Goal: Task Accomplishment & Management: Use online tool/utility

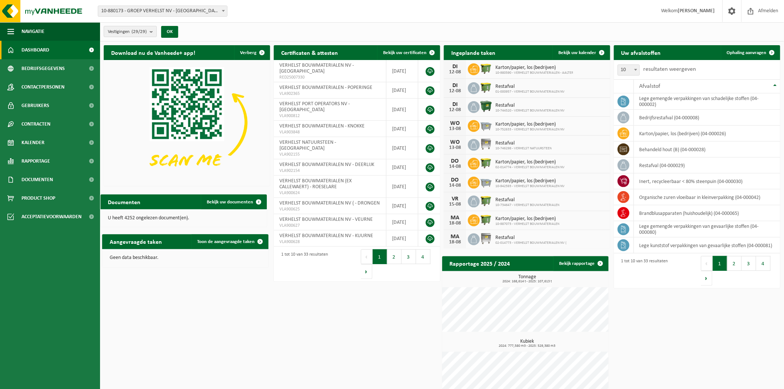
click at [131, 32] on span "Vestigingen (29/29)" at bounding box center [127, 31] width 39 height 11
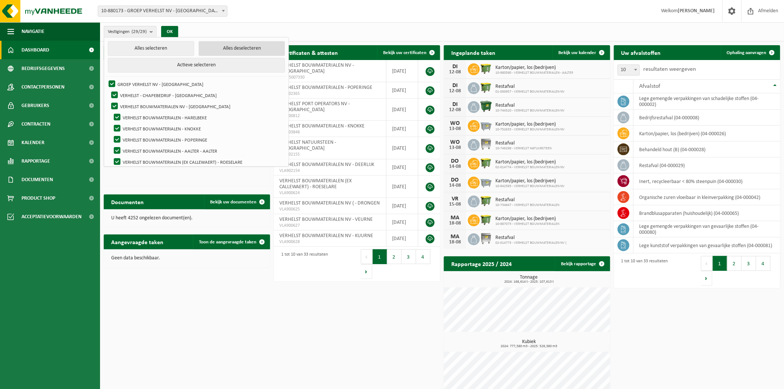
click at [216, 50] on button "Alles deselecteren" at bounding box center [241, 48] width 86 height 15
checkbox input "false"
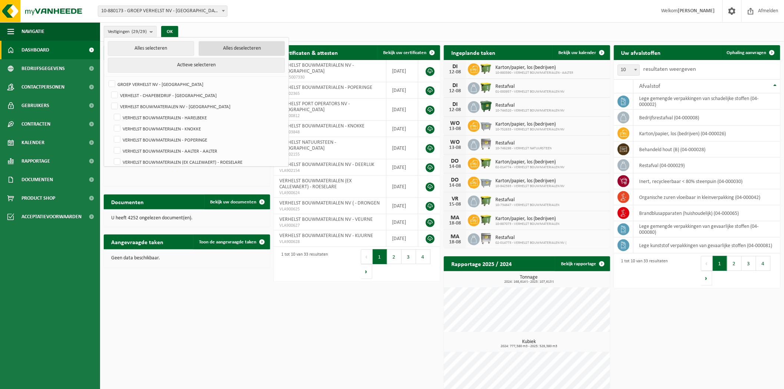
checkbox input "false"
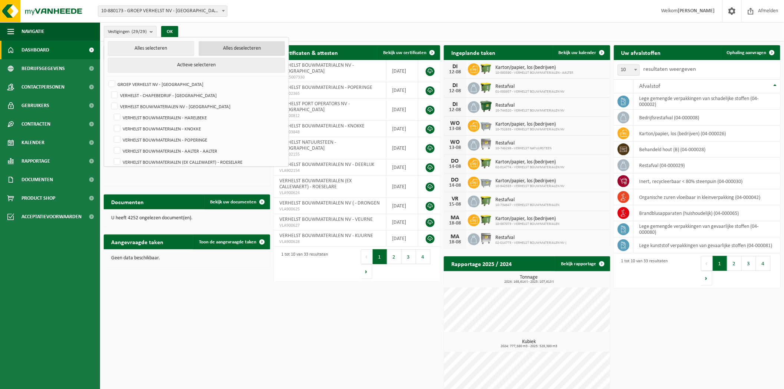
checkbox input "false"
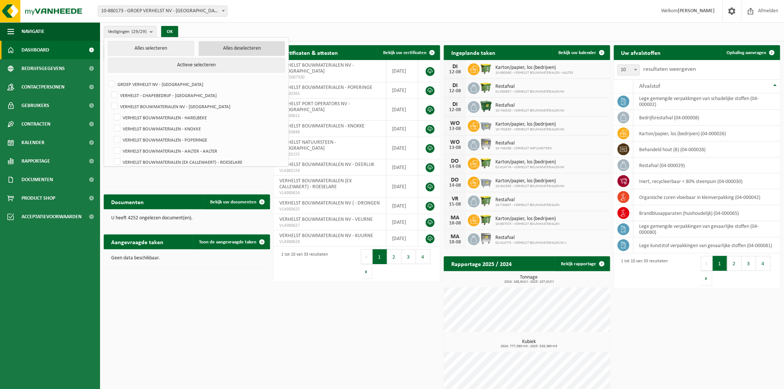
checkbox input "false"
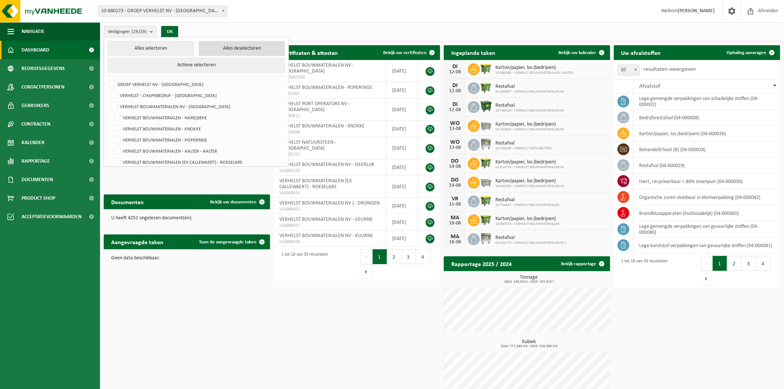
checkbox input "false"
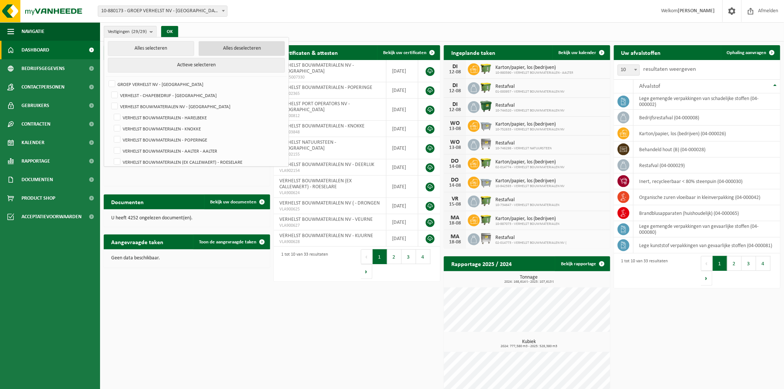
checkbox input "false"
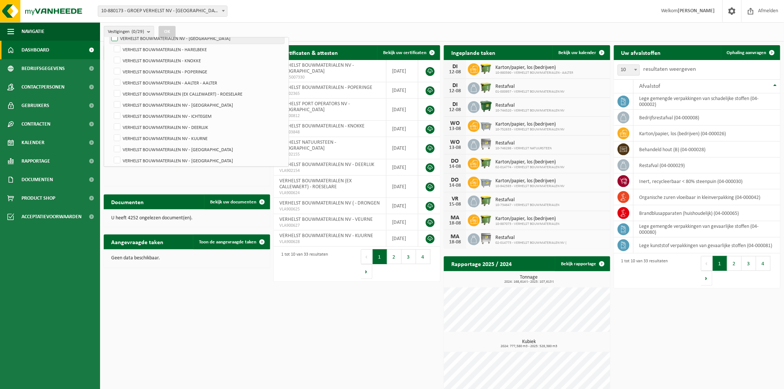
scroll to position [82, 0]
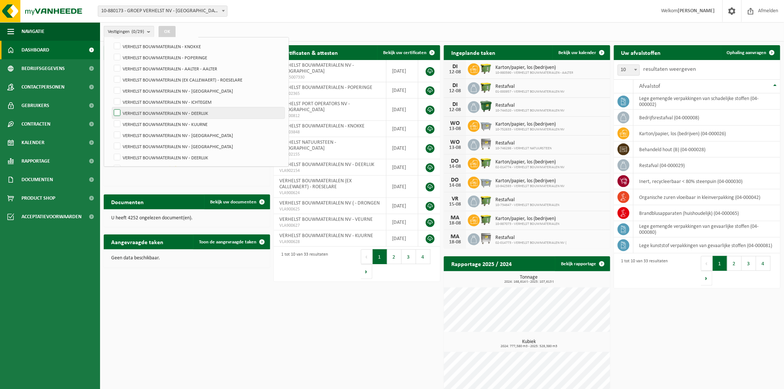
click at [146, 109] on label "VERHELST BOUWMATERIALEN NV - DEERLIJK" at bounding box center [198, 112] width 172 height 11
click at [111, 107] on input "VERHELST BOUWMATERIALEN NV - DEERLIJK" at bounding box center [111, 107] width 0 height 0
checkbox input "true"
click at [157, 152] on label "VERHELST BOUWMATERIALEN NV - DEERLIJK" at bounding box center [198, 157] width 172 height 11
click at [111, 152] on input "VERHELST BOUWMATERIALEN NV - DEERLIJK" at bounding box center [111, 151] width 0 height 0
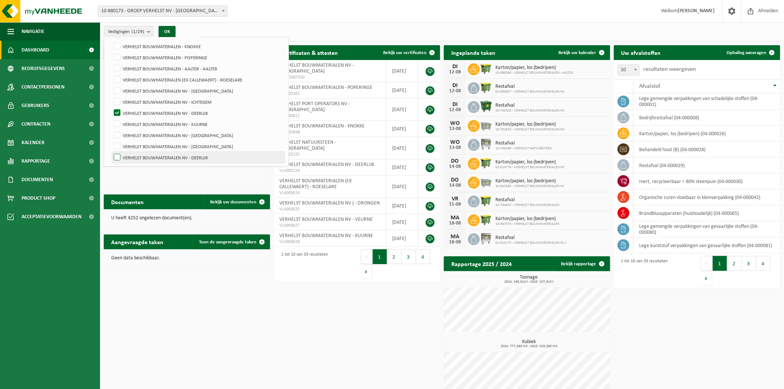
checkbox input "true"
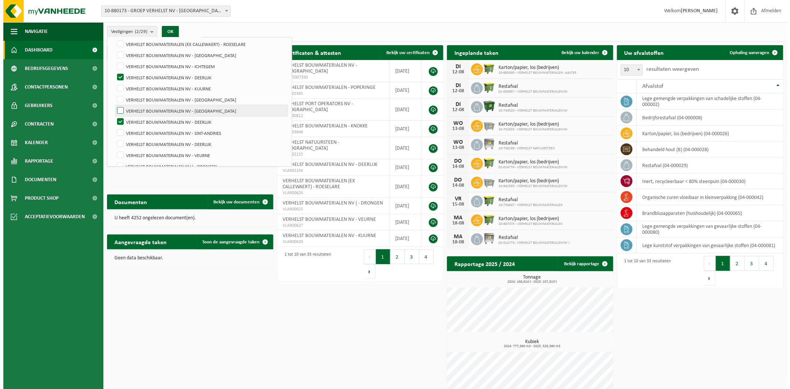
scroll to position [164, 0]
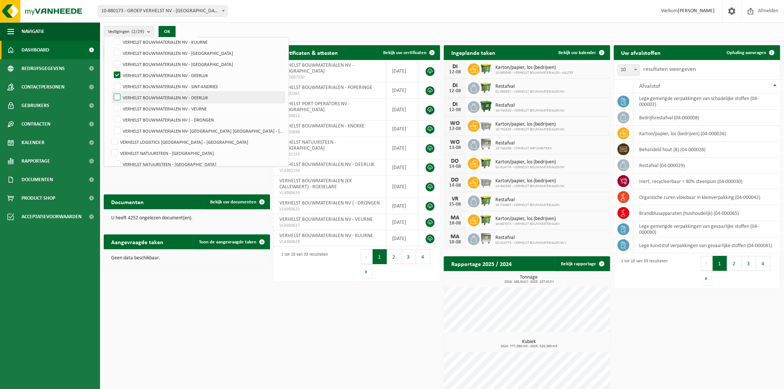
click at [141, 95] on label "VERHELST BOUWMATERIALEN NV - DEERLIJK" at bounding box center [198, 97] width 172 height 11
click at [111, 92] on input "VERHELST BOUWMATERIALEN NV - DEERLIJK" at bounding box center [111, 91] width 0 height 0
checkbox input "true"
click at [171, 31] on button "OK" at bounding box center [166, 32] width 17 height 12
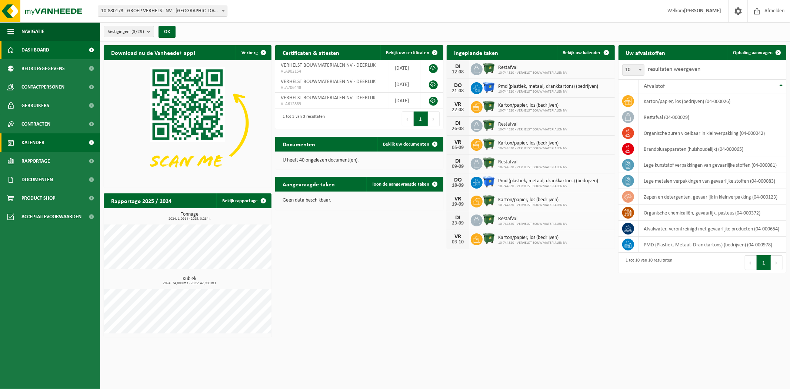
click at [50, 139] on link "Kalender" at bounding box center [50, 142] width 100 height 19
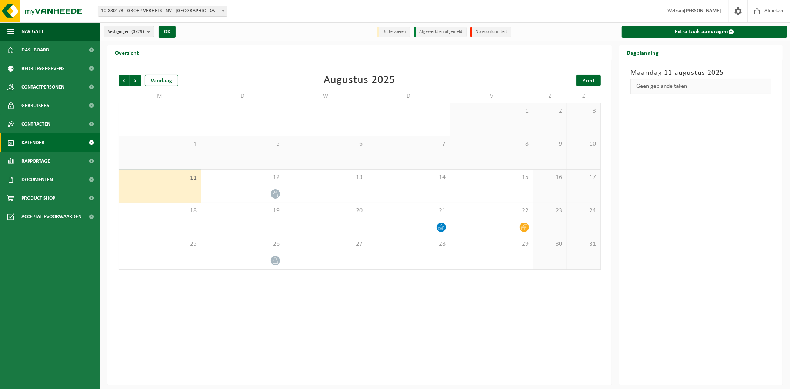
click at [582, 77] on link "Print" at bounding box center [588, 80] width 24 height 11
click at [132, 79] on span "Volgende" at bounding box center [135, 80] width 11 height 11
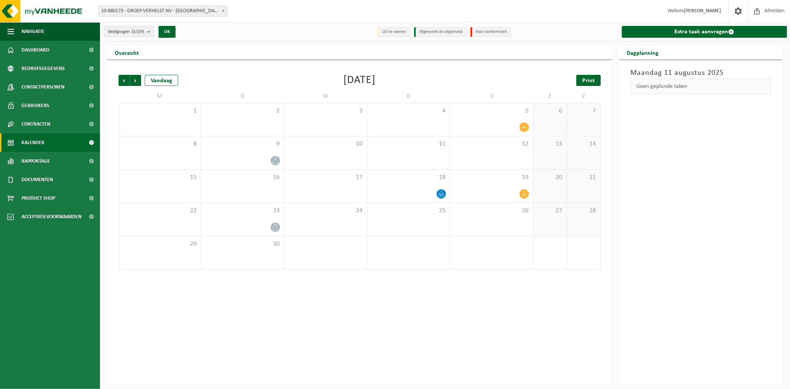
click at [597, 79] on link "Print" at bounding box center [588, 80] width 24 height 11
click at [695, 30] on link "Extra taak aanvragen" at bounding box center [704, 32] width 165 height 12
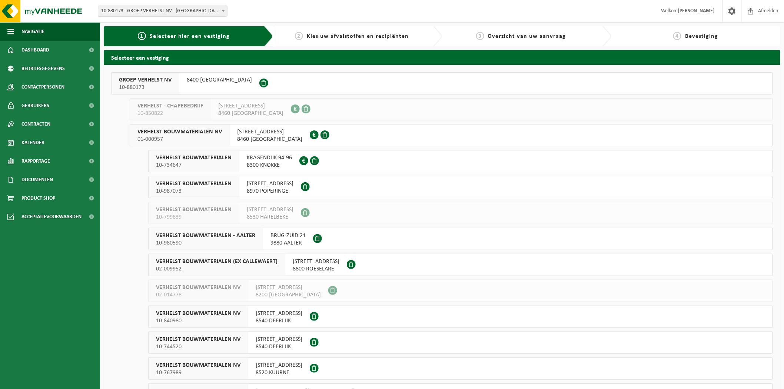
click at [361, 156] on button "VERHELST BOUWMATERIALEN 10-734647 KRAGENDIJK 94-96 8300 KNOKKE" at bounding box center [460, 161] width 624 height 22
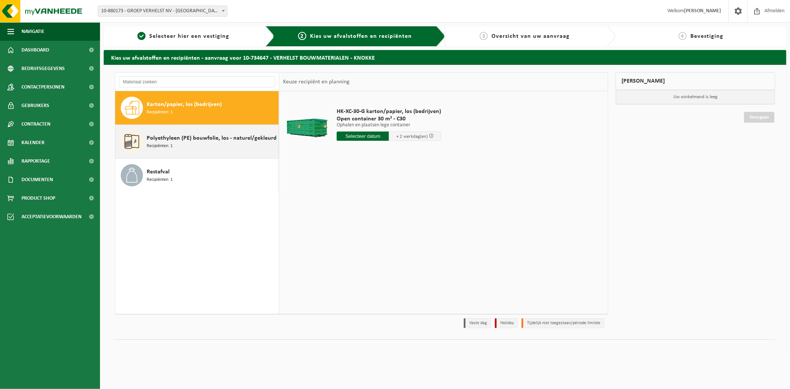
click at [187, 150] on div "Polyethyleen (PE) bouwfolie, los - naturel/gekleurd Recipiënten: 1" at bounding box center [212, 141] width 130 height 22
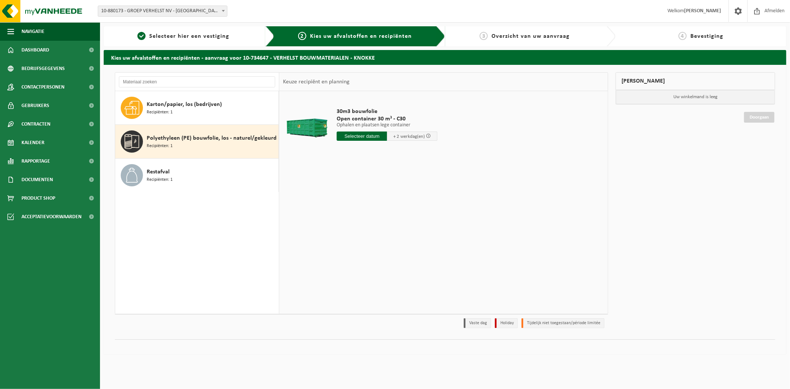
click at [349, 133] on input "text" at bounding box center [362, 135] width 50 height 9
click at [357, 202] on div "12" at bounding box center [356, 202] width 13 height 12
type input "Van 2025-08-12"
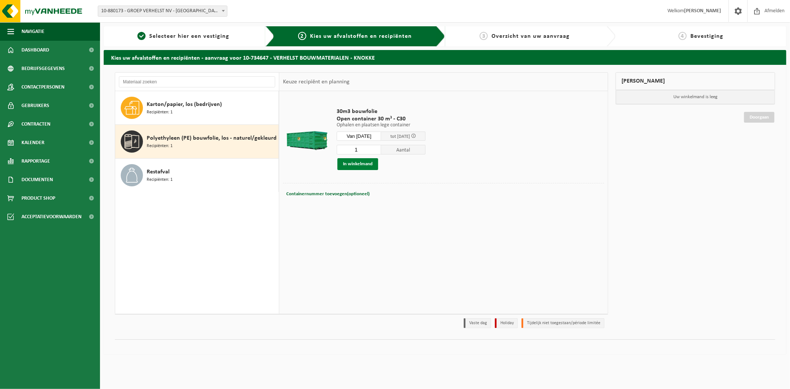
click at [338, 162] on button "In winkelmand" at bounding box center [357, 164] width 41 height 12
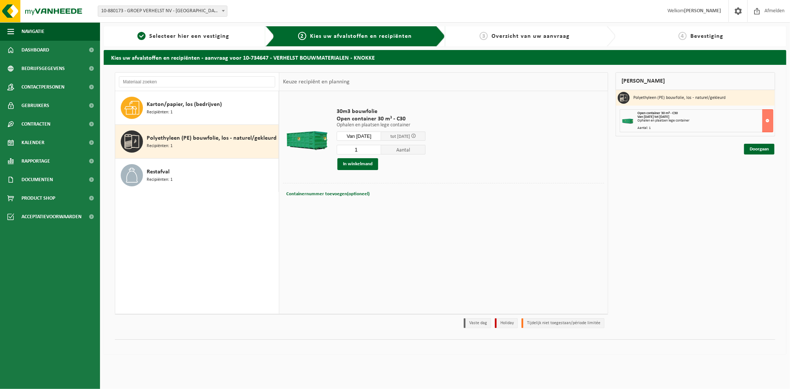
click at [359, 135] on input "Van 2025-08-12" at bounding box center [359, 135] width 44 height 9
click at [589, 222] on div "30m3 bouwfolie Open container 30 m³ - C30 Ophalen en plaatsen lege container Op…" at bounding box center [443, 202] width 328 height 222
click at [759, 145] on link "Doorgaan" at bounding box center [759, 149] width 30 height 11
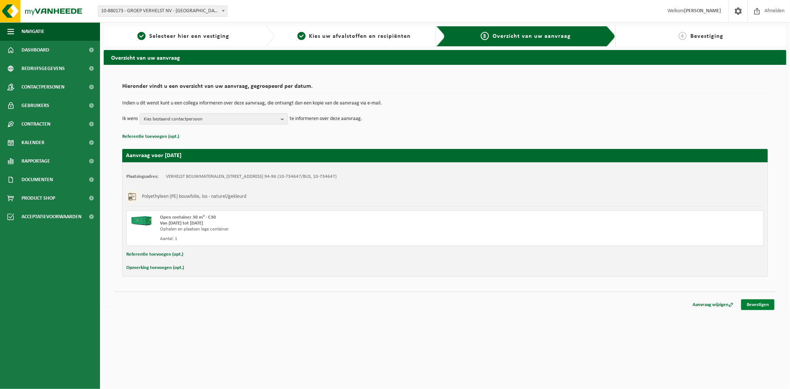
click at [764, 305] on link "Bevestigen" at bounding box center [757, 304] width 33 height 11
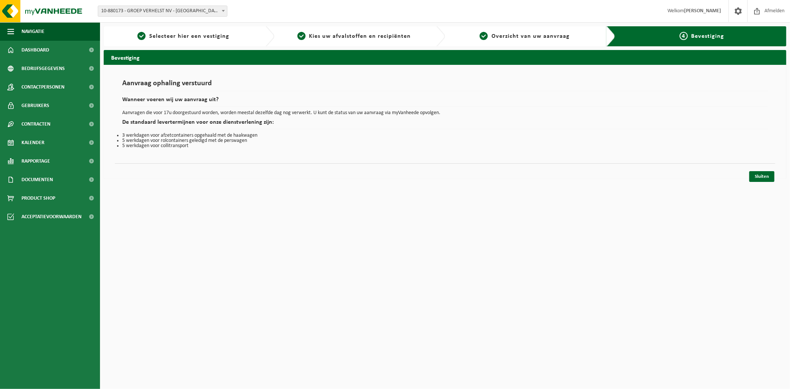
click div "Sluiten"
click link "Sluiten"
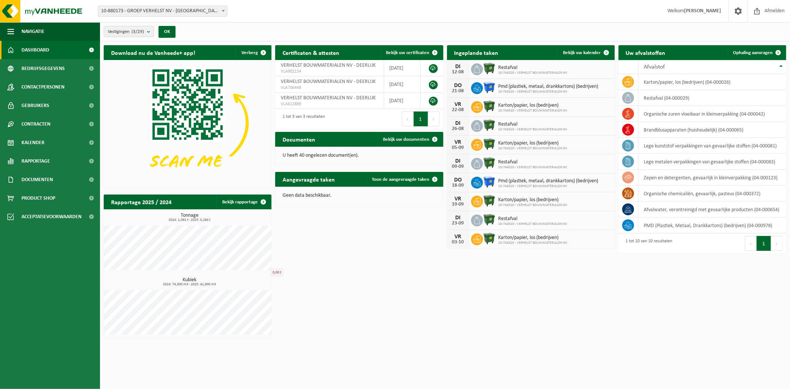
click at [468, 284] on div "Download nu de Vanheede+ app! Verberg Certificaten & attesten Bekijk uw certifi…" at bounding box center [445, 191] width 686 height 300
click at [42, 147] on span "Kalender" at bounding box center [32, 142] width 23 height 19
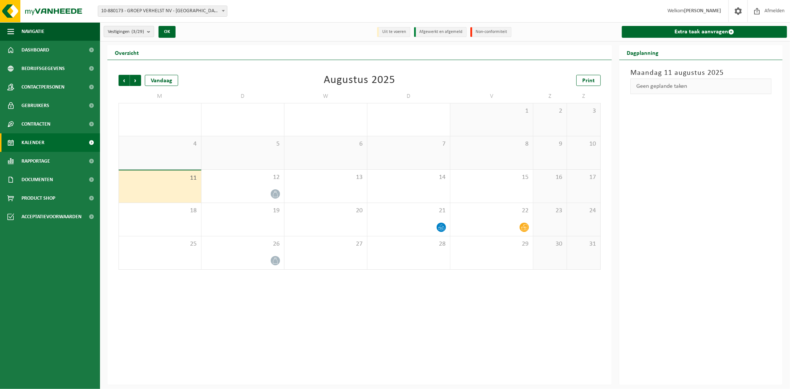
click at [147, 35] on button "Vestigingen (3/29)" at bounding box center [129, 31] width 50 height 11
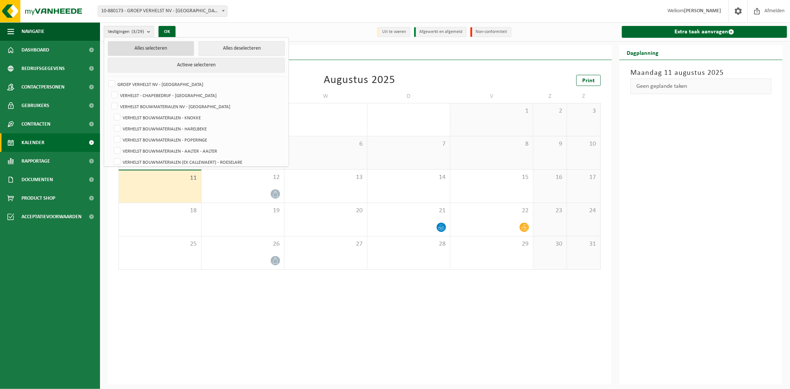
click at [168, 46] on button "Alles selecteren" at bounding box center [151, 48] width 86 height 15
checkbox input "true"
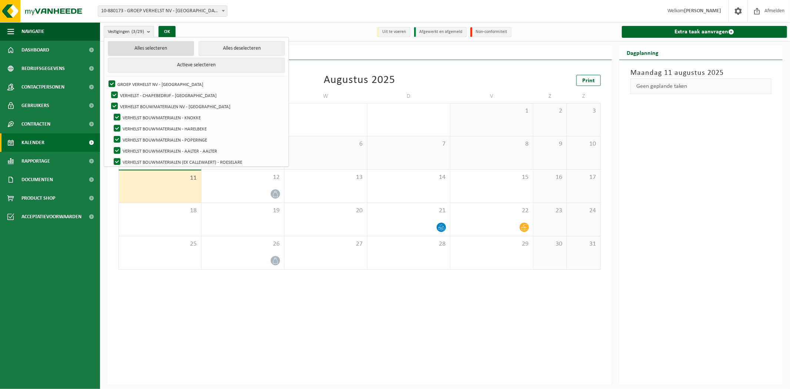
checkbox input "true"
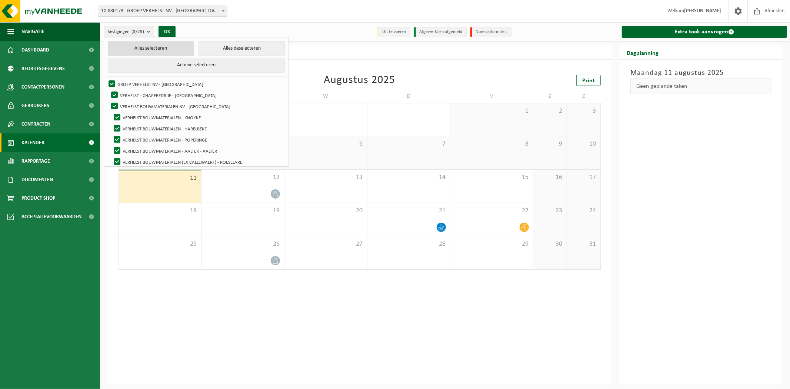
checkbox input "true"
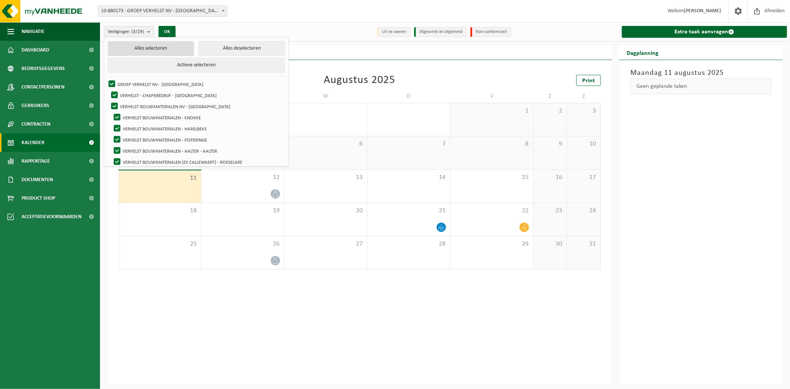
checkbox input "true"
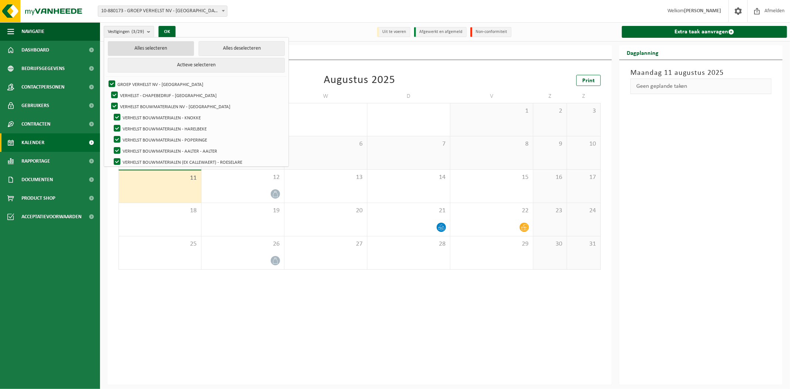
checkbox input "true"
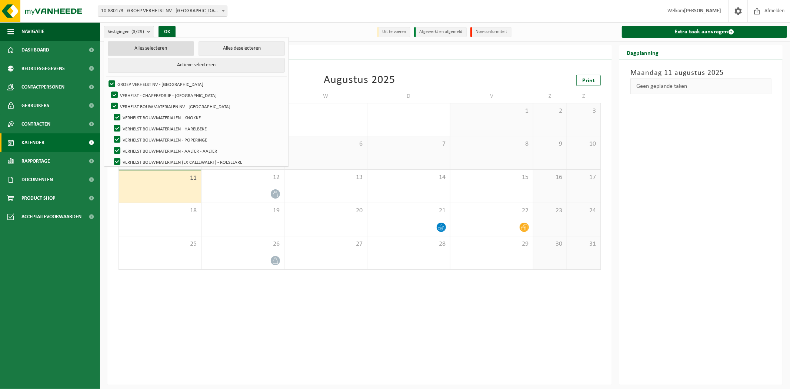
checkbox input "true"
click at [175, 27] on button "OK" at bounding box center [169, 32] width 17 height 12
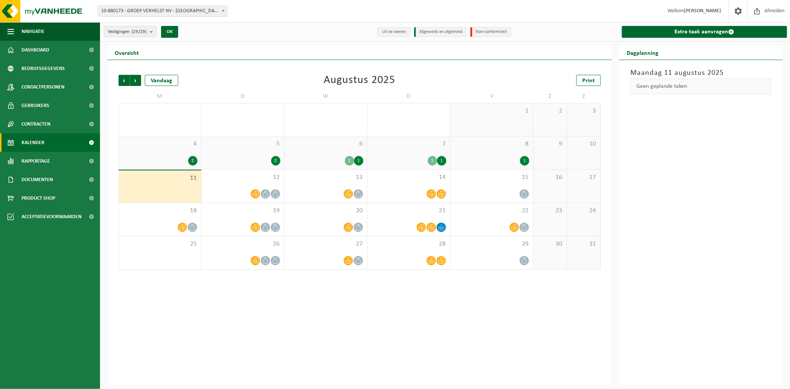
click at [186, 153] on div "4 2" at bounding box center [160, 152] width 82 height 33
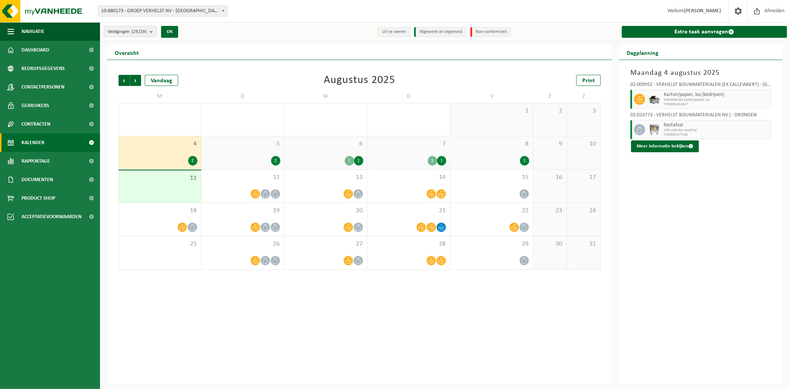
click at [254, 151] on div "5 2" at bounding box center [242, 152] width 83 height 33
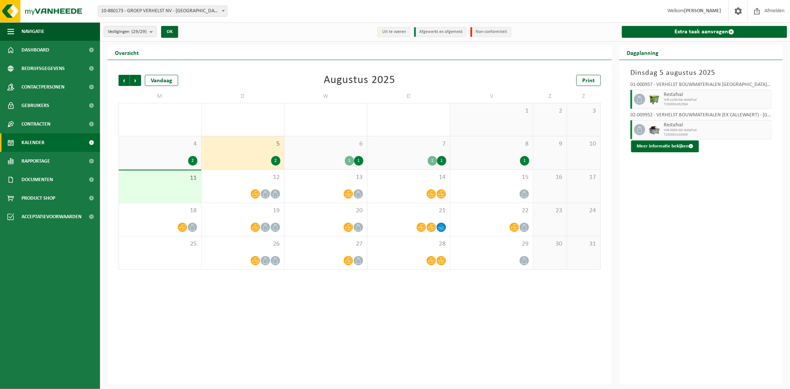
click at [326, 148] on div "6 1 1" at bounding box center [325, 152] width 83 height 33
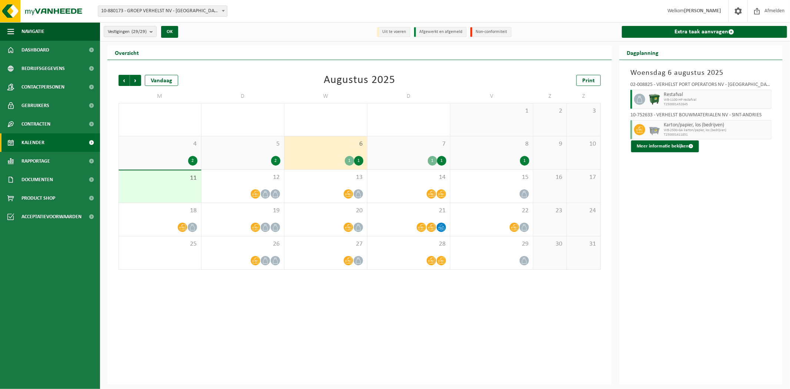
click at [387, 149] on div "7 1 1" at bounding box center [408, 152] width 83 height 33
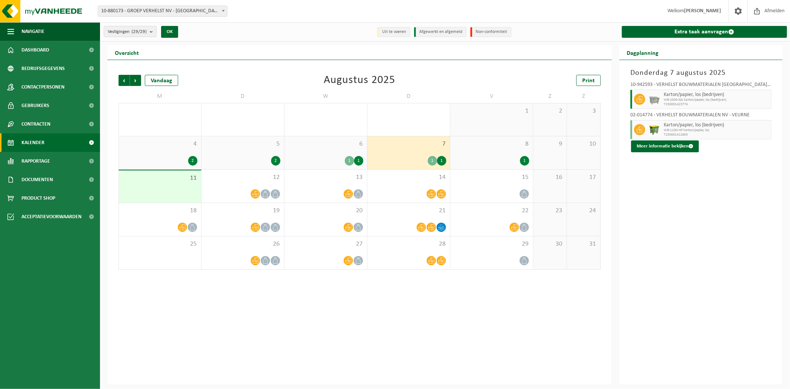
drag, startPoint x: 315, startPoint y: 156, endPoint x: 321, endPoint y: 156, distance: 5.6
click at [320, 156] on div "1 1" at bounding box center [325, 161] width 75 height 10
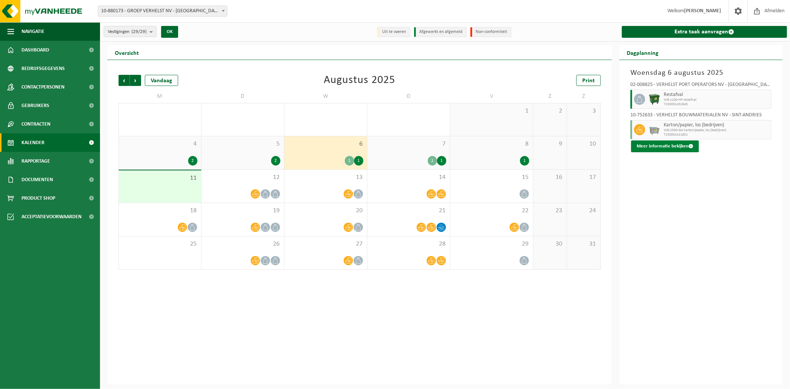
click at [642, 146] on button "Meer informatie bekijken" at bounding box center [665, 146] width 68 height 12
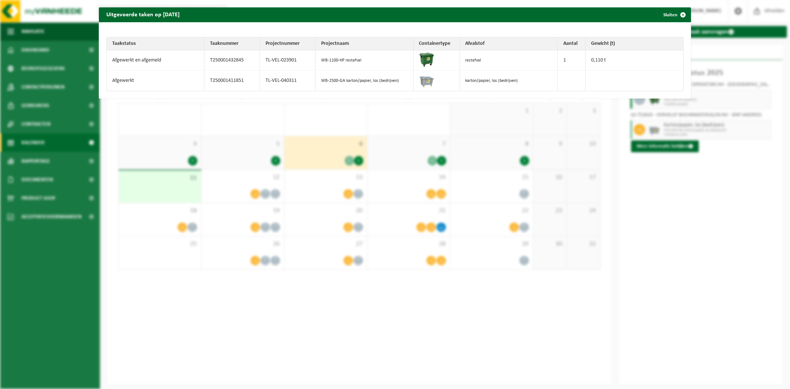
click at [694, 201] on div "Uitgevoerde taken op 2025-08-06 Sluiten Taakstatus Taaknummer Projectnummer Pro…" at bounding box center [395, 194] width 790 height 389
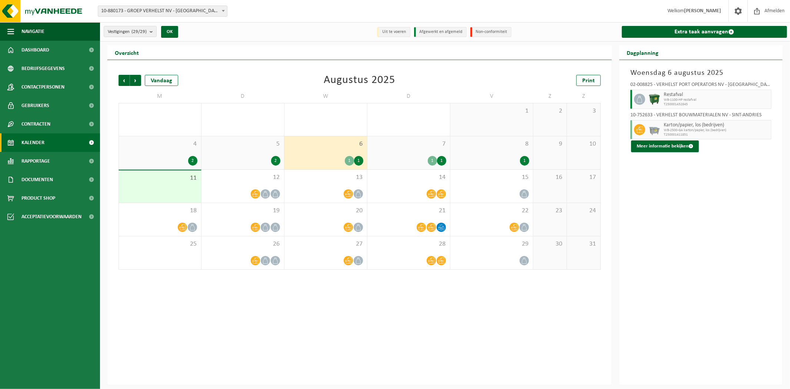
click at [399, 157] on div "1 1" at bounding box center [408, 161] width 75 height 10
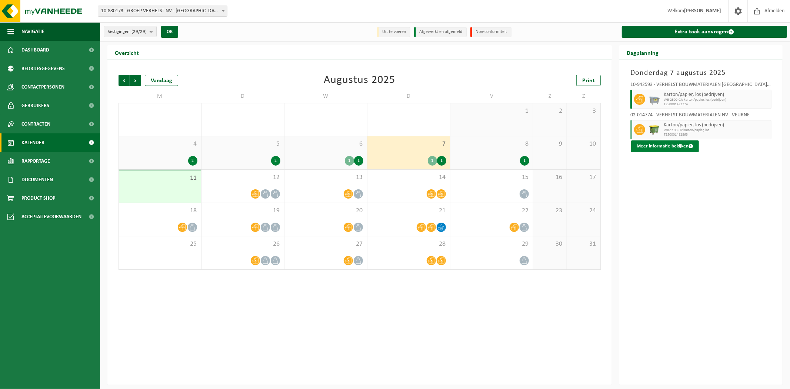
click at [664, 146] on button "Meer informatie bekijken" at bounding box center [665, 146] width 68 height 12
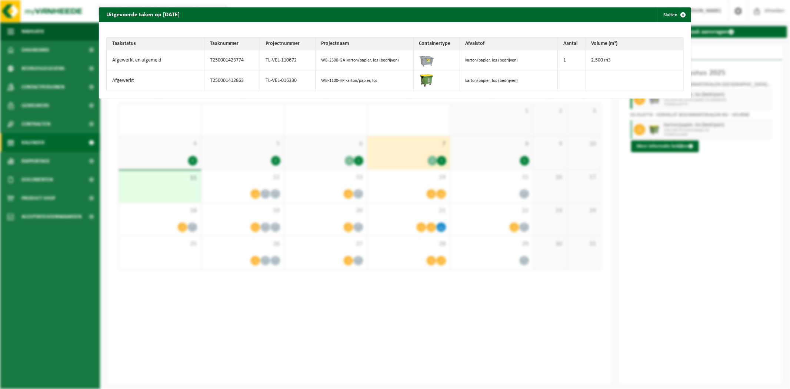
click at [622, 198] on div "Uitgevoerde taken op 2025-08-07 Sluiten Taakstatus Taaknummer Projectnummer Pro…" at bounding box center [395, 194] width 790 height 389
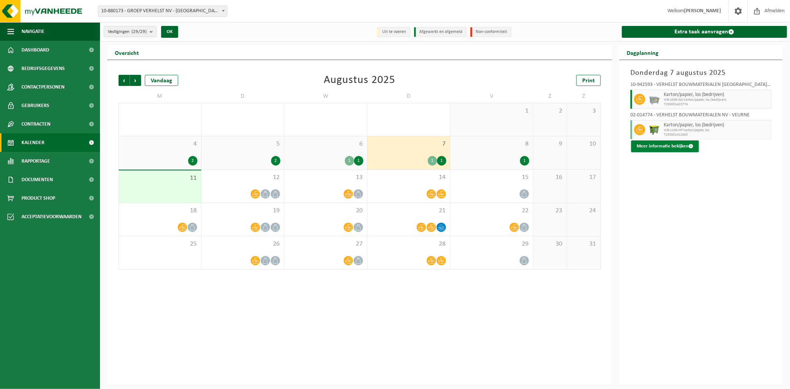
click at [667, 144] on button "Meer informatie bekijken" at bounding box center [665, 146] width 68 height 12
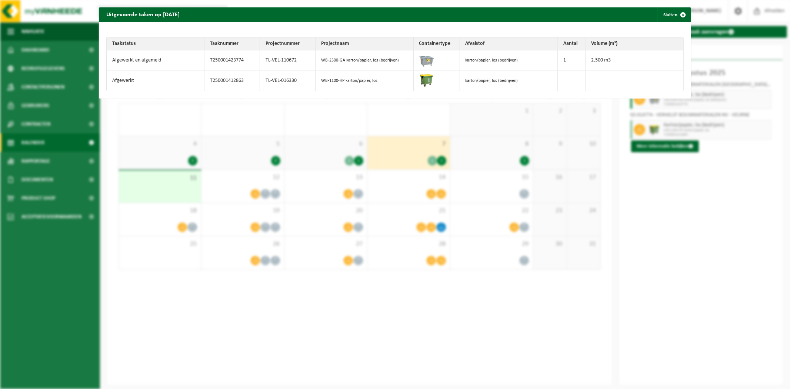
click at [676, 195] on div "Uitgevoerde taken op 2025-08-07 Sluiten Taakstatus Taaknummer Projectnummer Pro…" at bounding box center [395, 194] width 790 height 389
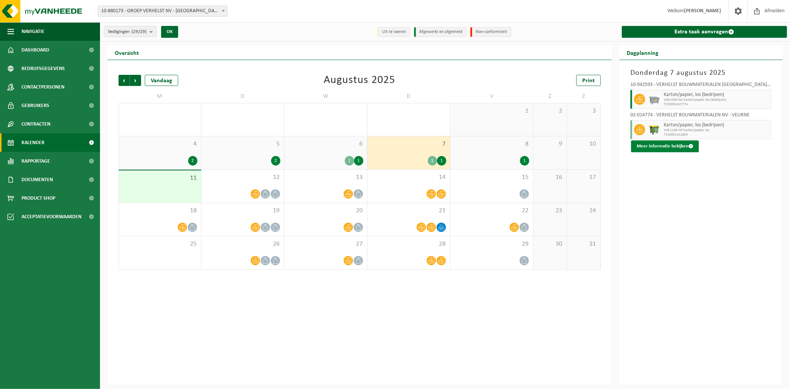
click at [675, 147] on button "Meer informatie bekijken" at bounding box center [665, 146] width 68 height 12
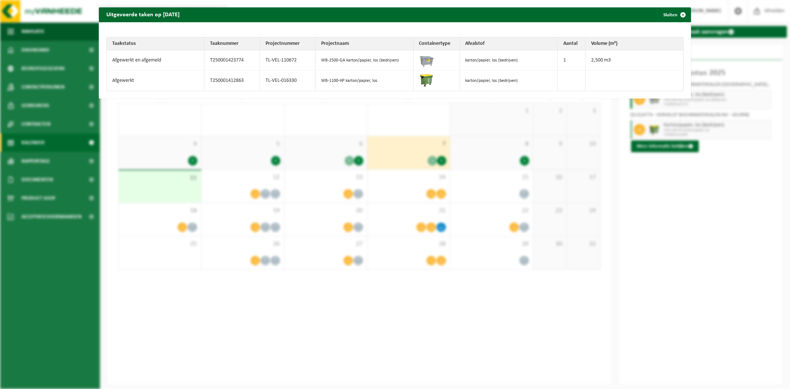
click at [696, 211] on div "Uitgevoerde taken op 2025-08-07 Sluiten Taakstatus Taaknummer Projectnummer Pro…" at bounding box center [395, 194] width 790 height 389
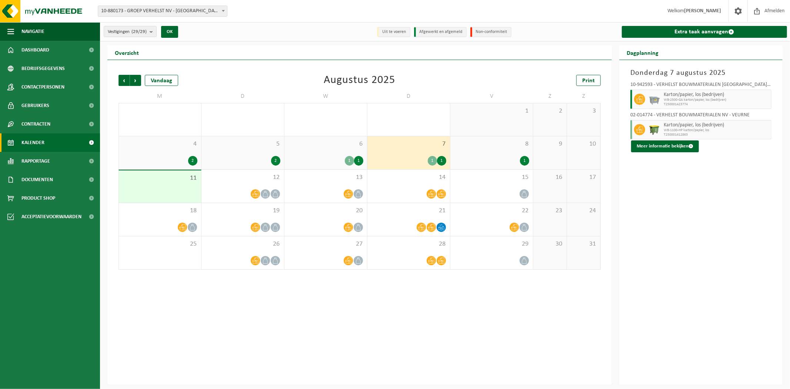
drag, startPoint x: 520, startPoint y: 150, endPoint x: 517, endPoint y: 151, distance: 3.9
click at [517, 151] on div "8 1" at bounding box center [491, 152] width 83 height 33
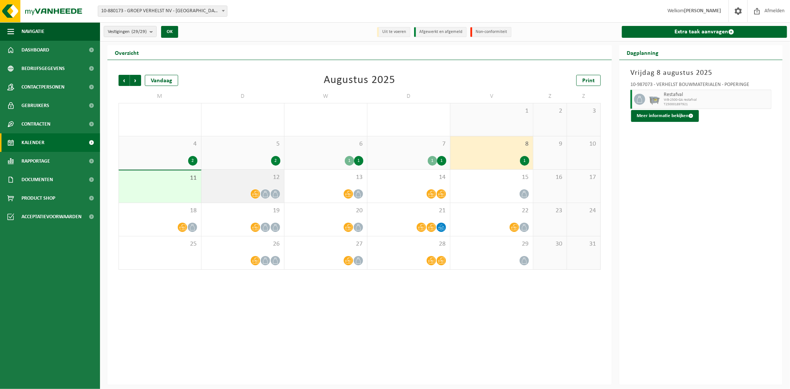
click at [238, 194] on div at bounding box center [242, 194] width 75 height 10
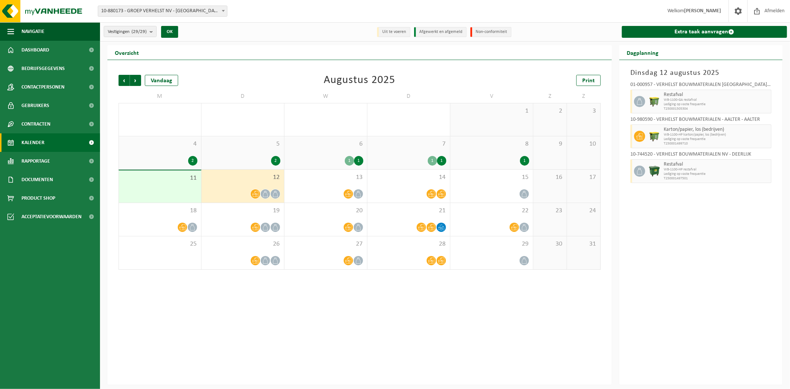
click at [171, 183] on div "11" at bounding box center [160, 186] width 82 height 32
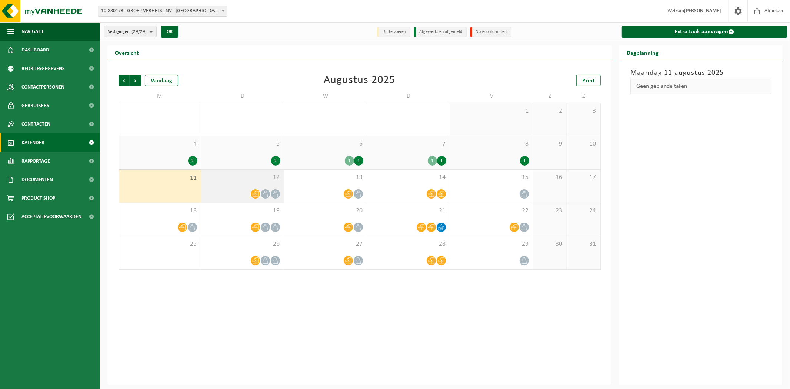
click at [223, 194] on div at bounding box center [242, 194] width 75 height 10
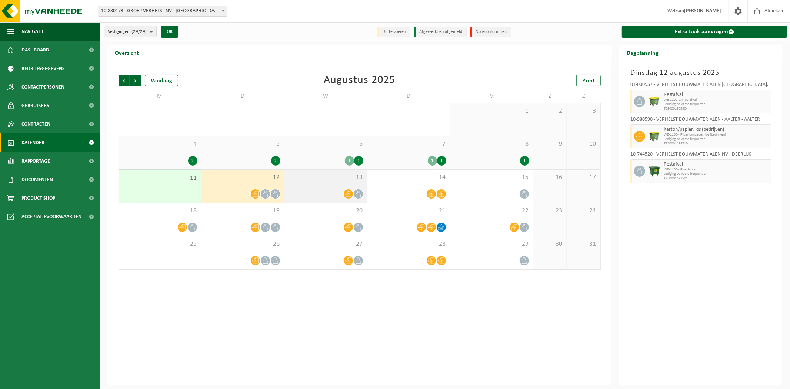
click at [319, 176] on span "13" at bounding box center [325, 177] width 75 height 8
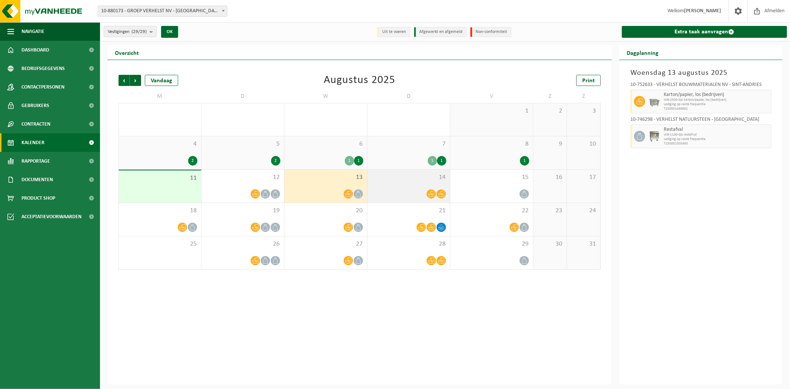
click at [409, 186] on div "14" at bounding box center [408, 186] width 83 height 33
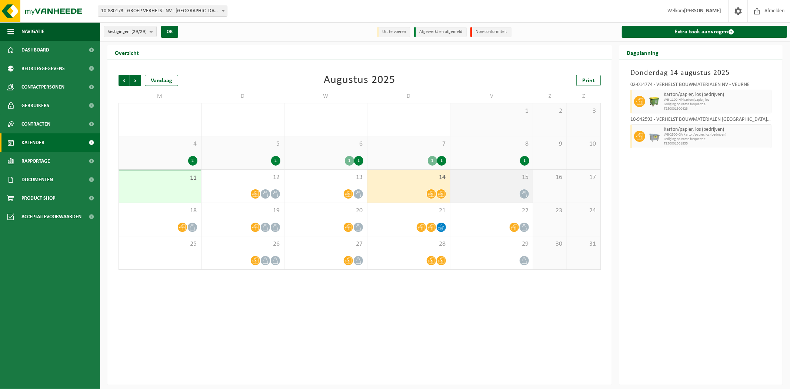
click at [473, 194] on div at bounding box center [491, 194] width 75 height 10
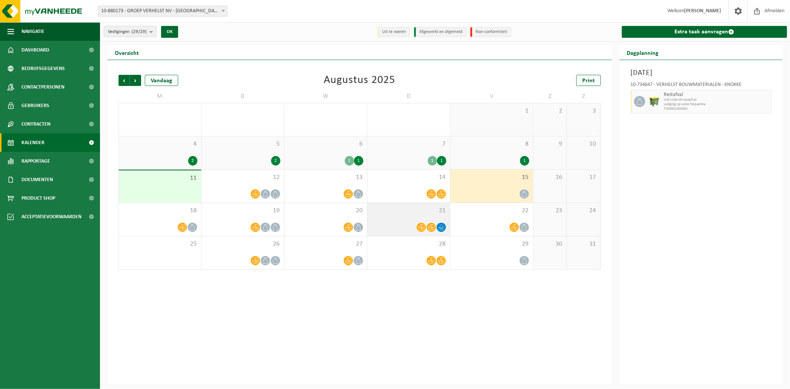
click at [408, 217] on div "21" at bounding box center [408, 219] width 83 height 33
